Goal: Transaction & Acquisition: Purchase product/service

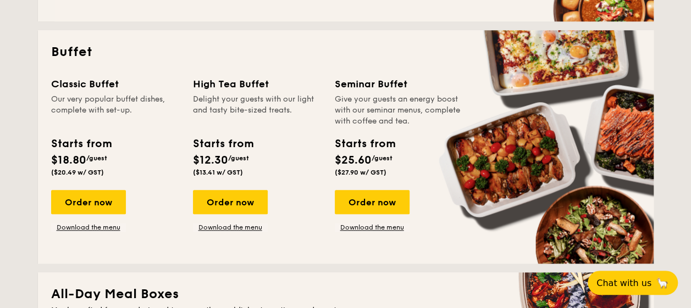
scroll to position [484, 0]
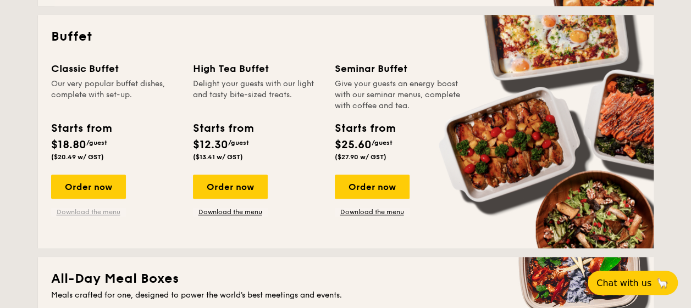
click at [90, 212] on link "Download the menu" at bounding box center [88, 212] width 75 height 9
click at [100, 187] on div "Order now" at bounding box center [88, 187] width 75 height 24
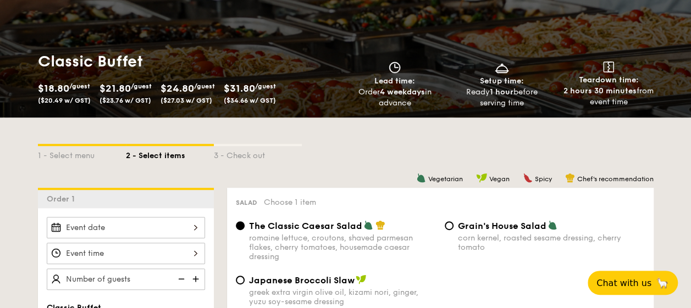
scroll to position [264, 0]
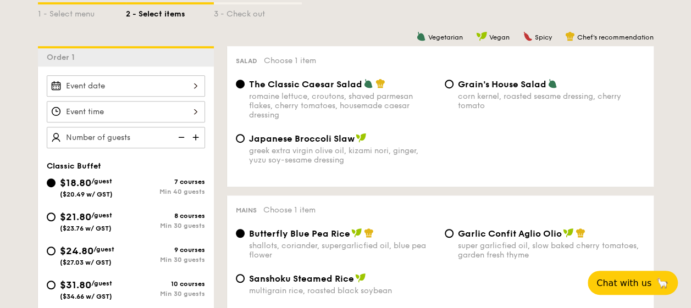
click at [64, 218] on span "$21.80" at bounding box center [75, 217] width 31 height 12
click at [56, 218] on input "$21.80 /guest ($23.76 w/ GST) 8 courses Min 30 guests" at bounding box center [51, 217] width 9 height 9
radio input "true"
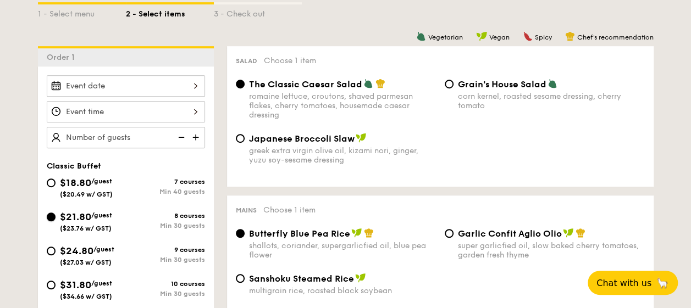
radio input "true"
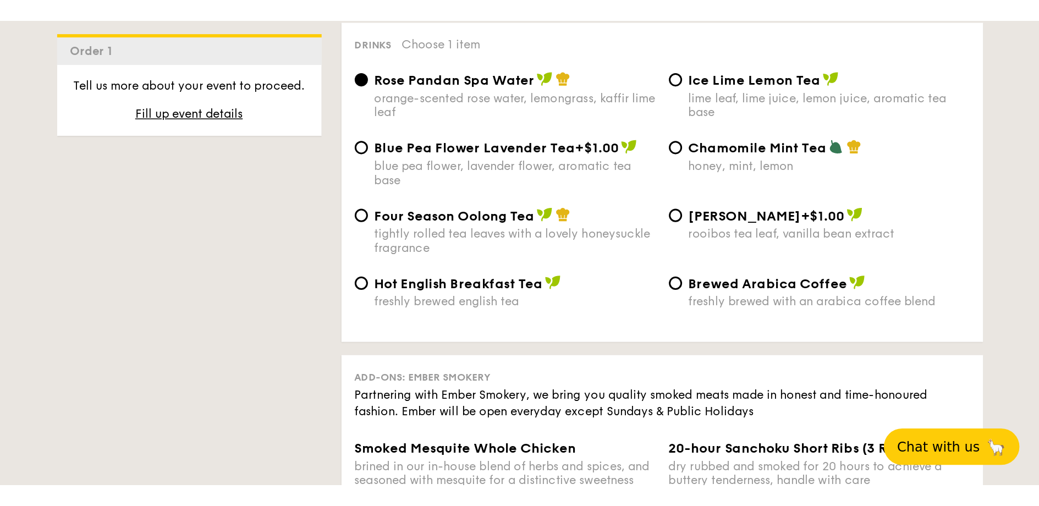
scroll to position [2111, 0]
